Goal: Task Accomplishment & Management: Use online tool/utility

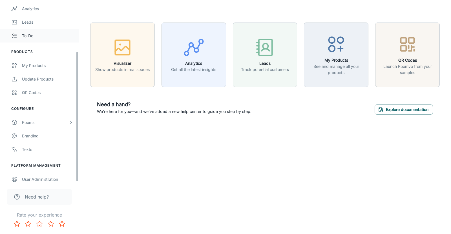
scroll to position [71, 0]
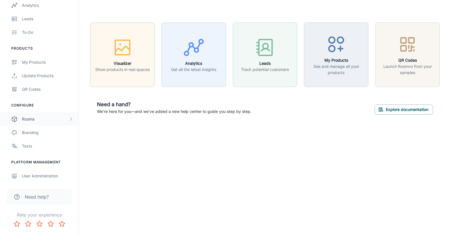
click at [48, 118] on div "Rooms" at bounding box center [45, 119] width 47 height 6
click at [37, 144] on div "Designer Rooms" at bounding box center [47, 146] width 51 height 6
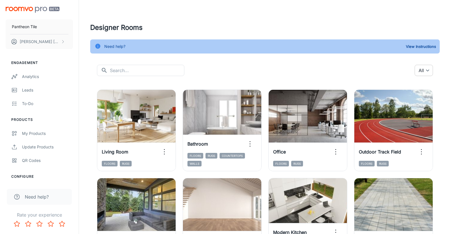
click at [420, 70] on body "Pantheon Tile [PERSON_NAME] Engagement Analytics Leads To-do Products My Produc…" at bounding box center [225, 117] width 451 height 234
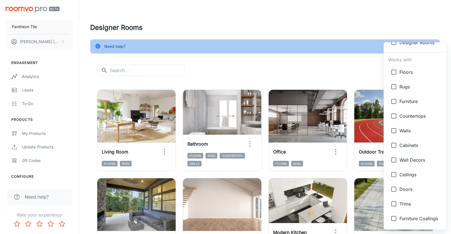
scroll to position [34, 0]
click at [408, 161] on span "Wall Decors" at bounding box center [421, 159] width 42 height 7
type input "{"type":"productType","id":"7"}"
checkbox input "true"
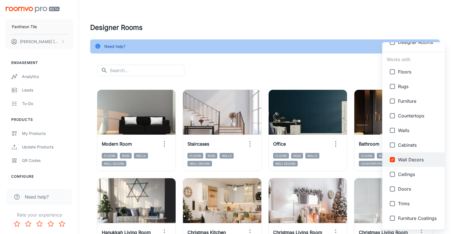
click at [333, 71] on div at bounding box center [225, 117] width 451 height 234
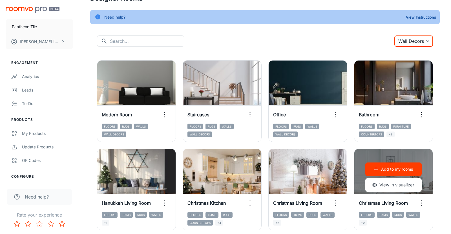
scroll to position [29, 0]
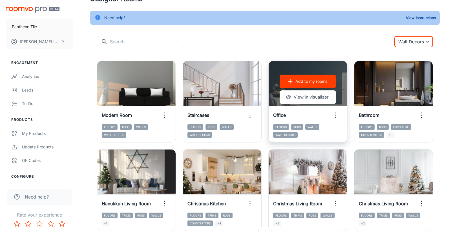
click at [303, 82] on p "Add to my rooms" at bounding box center [311, 81] width 32 height 6
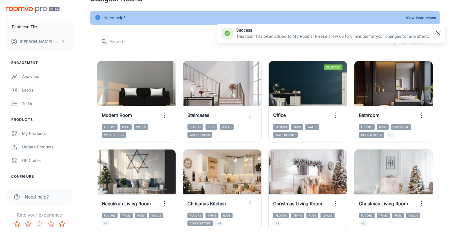
click at [438, 35] on rect "button" at bounding box center [438, 33] width 7 height 7
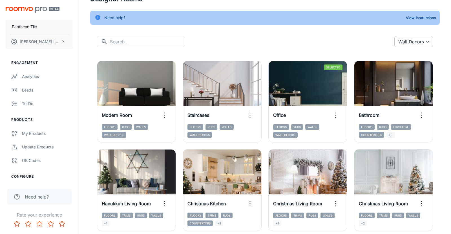
click at [417, 38] on body "Pantheon Tile [PERSON_NAME] Engagement Analytics Leads To-do Products My Produc…" at bounding box center [225, 88] width 451 height 234
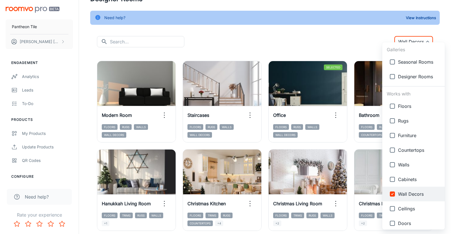
scroll to position [0, 0]
